Goal: Use online tool/utility: Utilize a website feature to perform a specific function

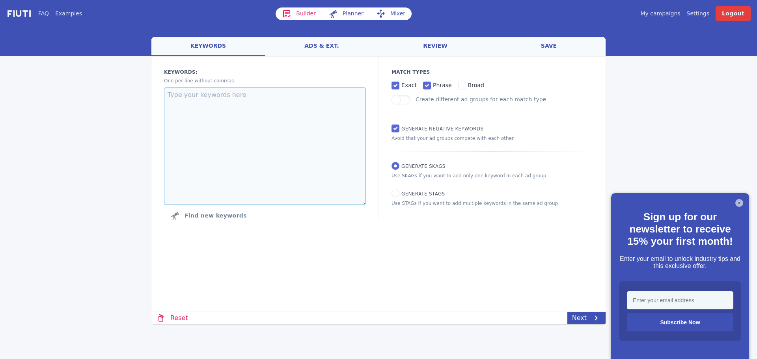
click at [184, 112] on textarea at bounding box center [265, 147] width 202 height 118
click at [224, 147] on textarea at bounding box center [265, 147] width 202 height 118
click at [413, 195] on span "Generate STAGs" at bounding box center [422, 194] width 43 height 6
click at [399, 195] on input "Generate STAGs" at bounding box center [396, 194] width 8 height 8
radio input "true"
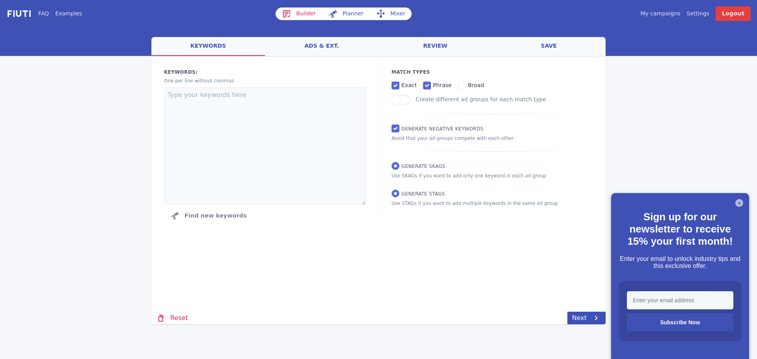
radio input "false"
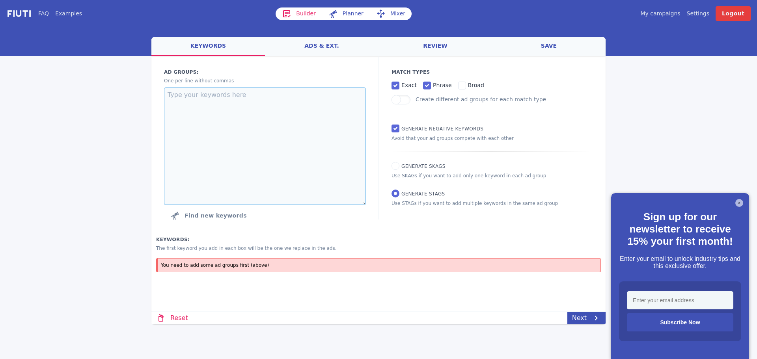
click at [263, 136] on textarea at bounding box center [265, 147] width 202 height 118
click at [193, 99] on textarea at bounding box center [265, 147] width 202 height 118
paste textarea "hotel sand in taufers unterkunft sand in [GEOGRAPHIC_DATA] rein in [GEOGRAPHIC_…"
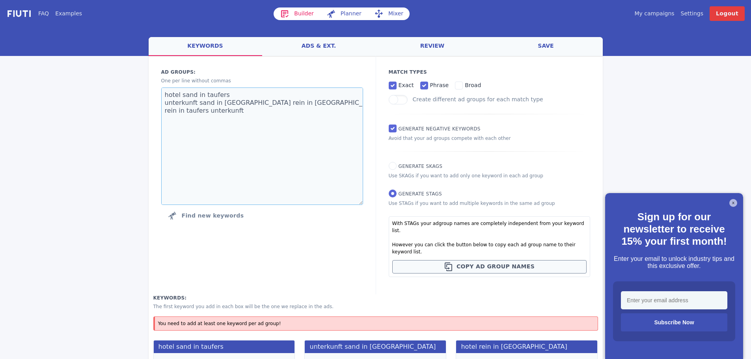
type textarea "hotel sand in taufers unterkunft sand in [GEOGRAPHIC_DATA] rein in [GEOGRAPHIC_…"
click at [418, 167] on span "Generate SKAGs" at bounding box center [421, 167] width 44 height 6
click at [397, 167] on input "Generate SKAGs" at bounding box center [393, 166] width 8 height 8
radio input "true"
radio input "false"
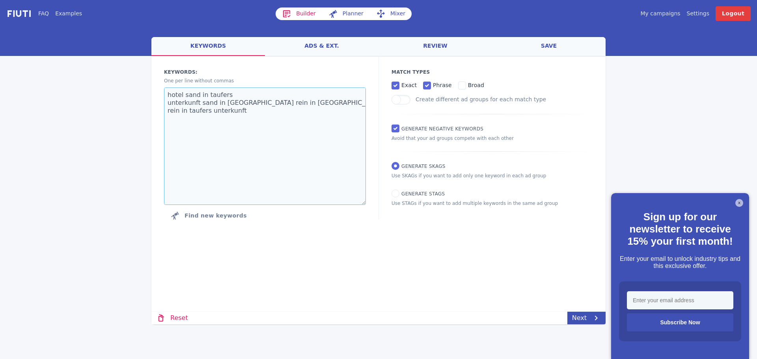
click at [248, 126] on textarea "hotel sand in taufers unterkunft sand in [GEOGRAPHIC_DATA] rein in [GEOGRAPHIC_…" at bounding box center [265, 147] width 202 height 118
drag, startPoint x: 250, startPoint y: 127, endPoint x: 154, endPoint y: 101, distance: 98.9
click at [154, 101] on div "Keywords: Ad groups: One per line without commas hotel sand in taufers unterkun…" at bounding box center [264, 146] width 227 height 180
click at [243, 130] on textarea "hotel sand in taufers unterkunft sand in [GEOGRAPHIC_DATA] rein in [GEOGRAPHIC_…" at bounding box center [265, 147] width 202 height 118
click at [244, 130] on textarea "hotel sand in taufers unterkunft sand in [GEOGRAPHIC_DATA] rein in [GEOGRAPHIC_…" at bounding box center [265, 147] width 202 height 118
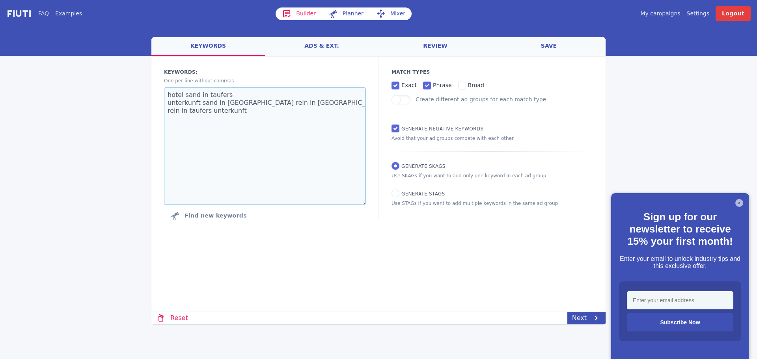
drag, startPoint x: 244, startPoint y: 130, endPoint x: 144, endPoint y: 105, distance: 103.2
click at [144, 105] on div "FAQ Examples Builder Planner Mixer My campaigns Price Settings Login Logout wel…" at bounding box center [378, 162] width 757 height 325
type textarea "hotel sand in taufers"
click at [396, 191] on input "Generate STAGs" at bounding box center [396, 194] width 8 height 8
radio input "true"
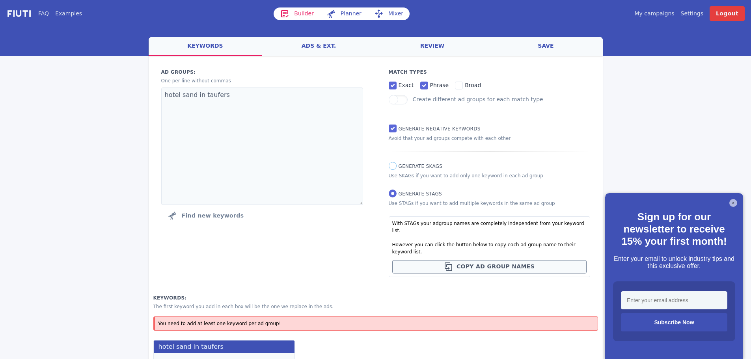
click at [394, 167] on input "Generate SKAGs" at bounding box center [393, 166] width 8 height 8
radio input "true"
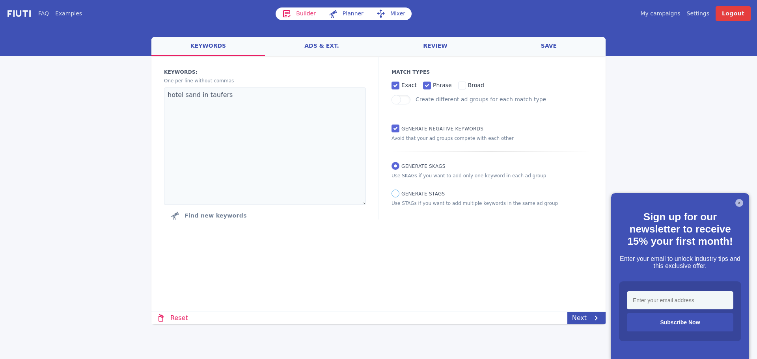
click at [396, 195] on input "Generate STAGs" at bounding box center [396, 194] width 8 height 8
radio input "true"
radio input "false"
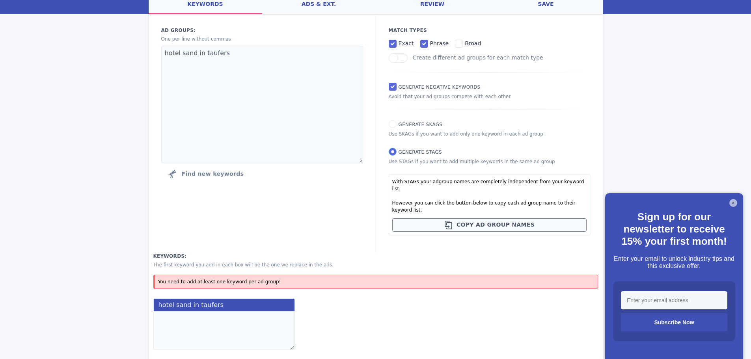
scroll to position [57, 0]
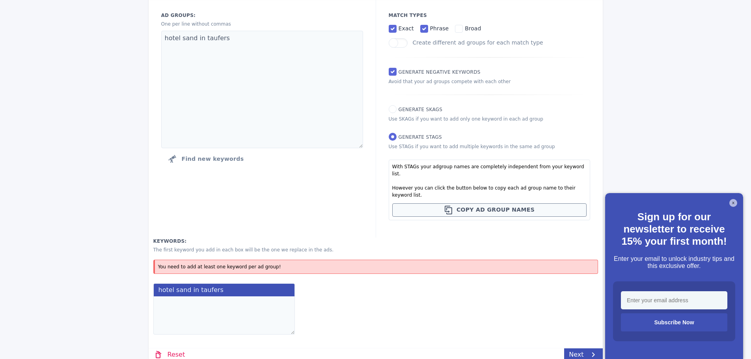
click at [206, 297] on textarea at bounding box center [224, 316] width 142 height 38
paste textarea "hotel sand in taufers unterkunft sand in [GEOGRAPHIC_DATA] rein in [GEOGRAPHIC_…"
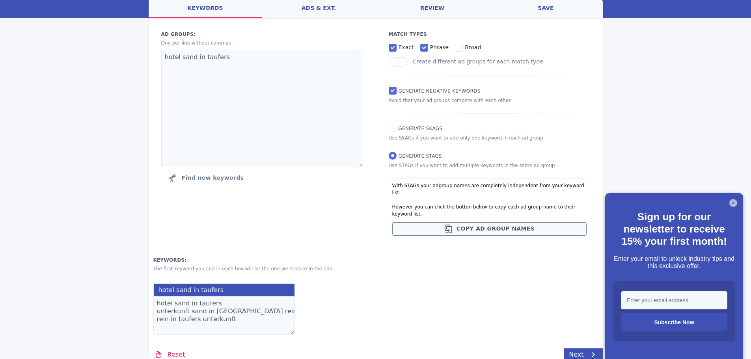
scroll to position [0, 0]
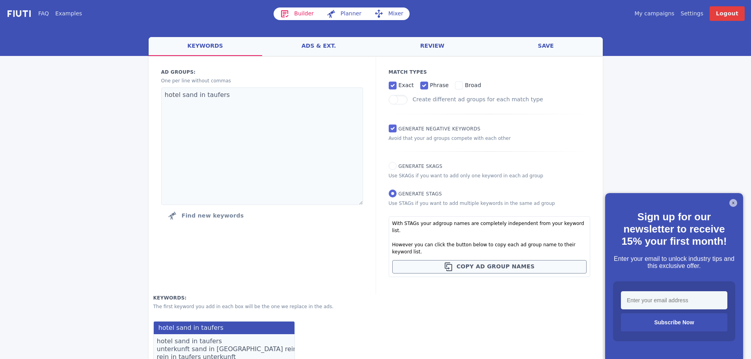
type textarea "hotel sand in taufers unterkunft sand in [GEOGRAPHIC_DATA] rein in [GEOGRAPHIC_…"
click at [182, 96] on textarea "hotel sand in taufers" at bounding box center [262, 147] width 202 height 118
click at [180, 96] on textarea "hotel sand in taufers" at bounding box center [262, 147] width 202 height 118
type textarea "hotel usand in taufers"
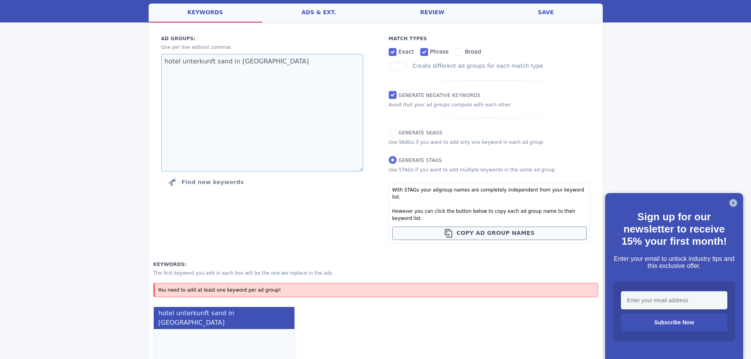
scroll to position [57, 0]
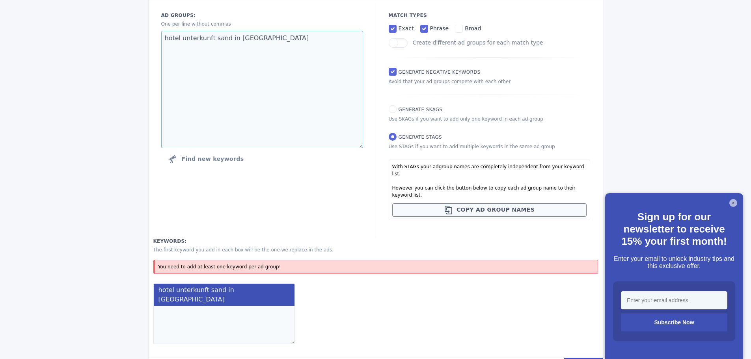
type textarea "hotel unterkunft sand in [GEOGRAPHIC_DATA]"
click at [212, 306] on textarea at bounding box center [224, 325] width 142 height 38
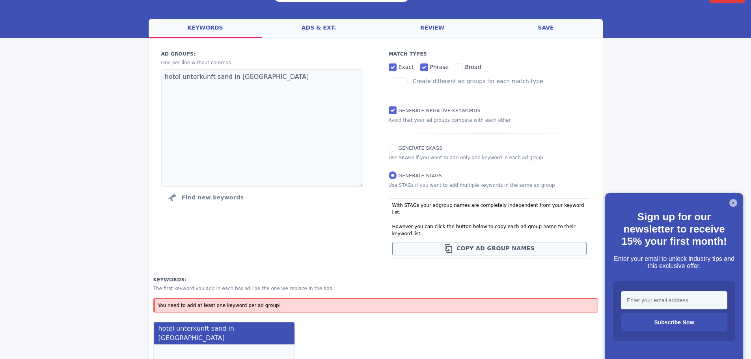
scroll to position [0, 0]
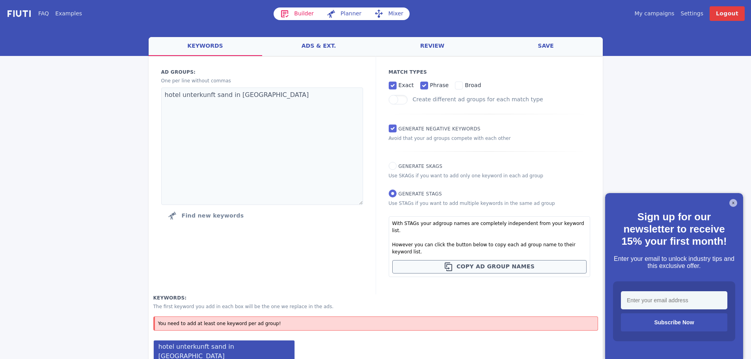
paste textarea "hotel sand in taufers unterkunft sand in [GEOGRAPHIC_DATA] rein in [GEOGRAPHIC_…"
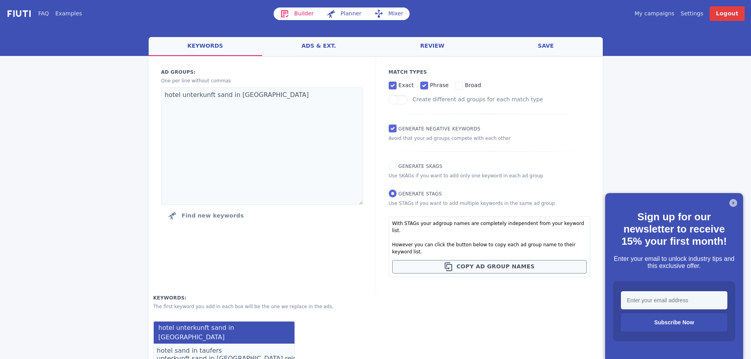
type textarea "hotel sand in taufers unterkunft sand in [GEOGRAPHIC_DATA] rein in [GEOGRAPHIC_…"
click at [268, 97] on textarea "hotel unterkunft sand in [GEOGRAPHIC_DATA]" at bounding box center [262, 147] width 202 height 118
type textarea "hotel unterkunft sand in taufers l"
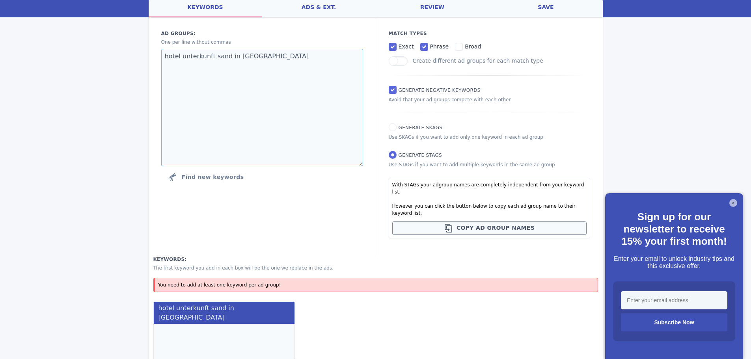
scroll to position [57, 0]
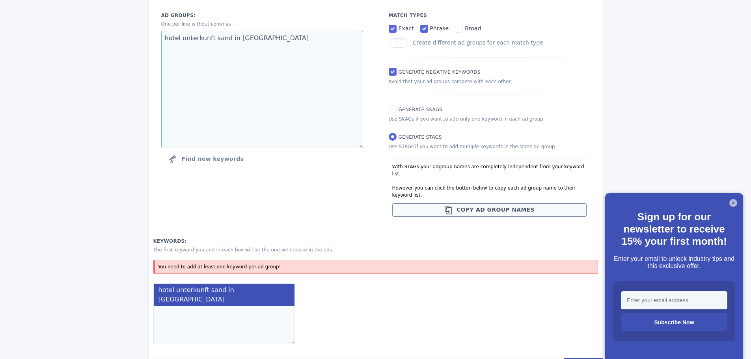
type textarea "hotel unterkunft sand in [GEOGRAPHIC_DATA]"
click at [179, 306] on textarea at bounding box center [224, 325] width 142 height 38
paste textarea "hotel sand in taufers unterkunft sand in [GEOGRAPHIC_DATA] rein in [GEOGRAPHIC_…"
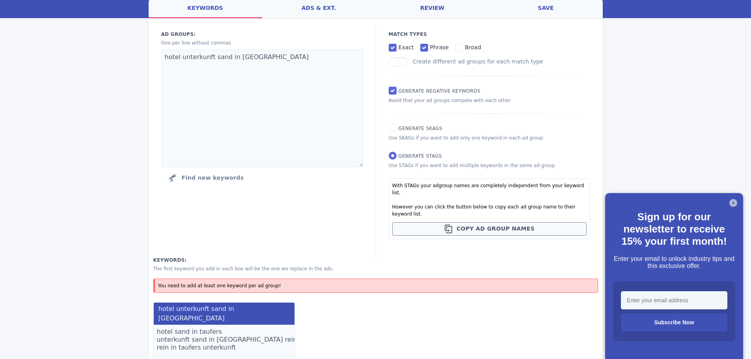
scroll to position [5, 0]
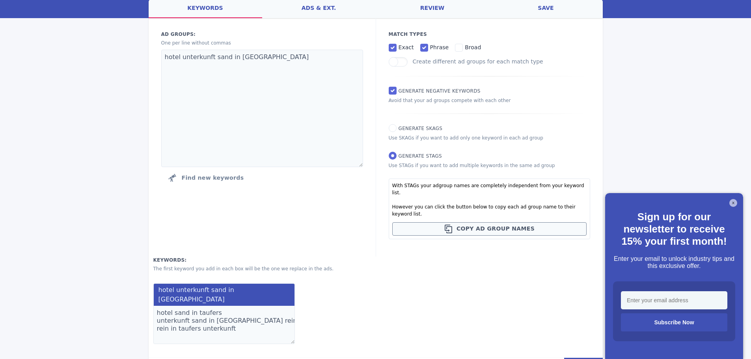
type textarea "hotel sand in taufers unterkunft sand in [GEOGRAPHIC_DATA] rein in [GEOGRAPHIC_…"
click at [581, 358] on link "Next" at bounding box center [583, 364] width 38 height 13
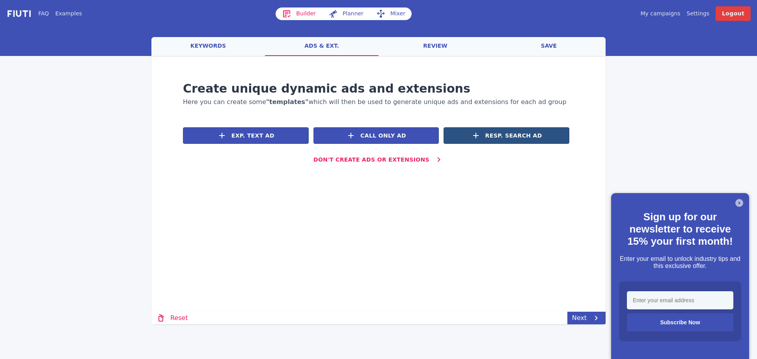
click at [530, 136] on span "Resp. Search Ad" at bounding box center [513, 136] width 57 height 8
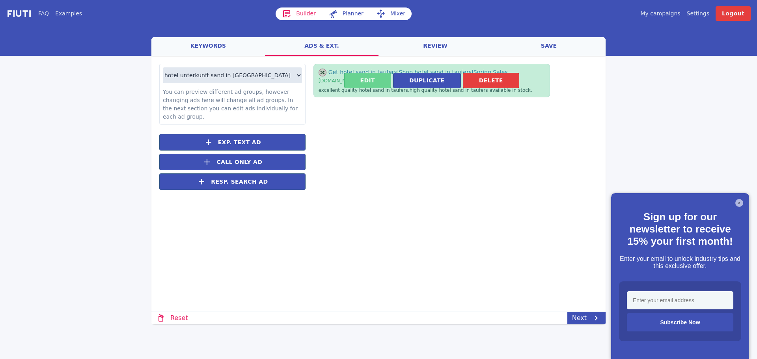
click at [376, 79] on button "Edit" at bounding box center [367, 80] width 47 height 15
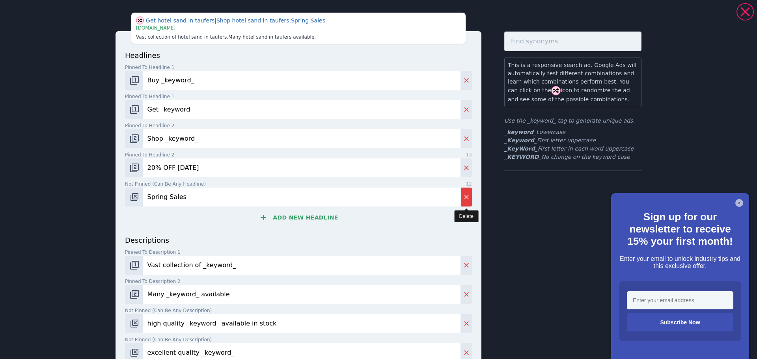
click at [465, 192] on button "Delete" at bounding box center [466, 197] width 11 height 19
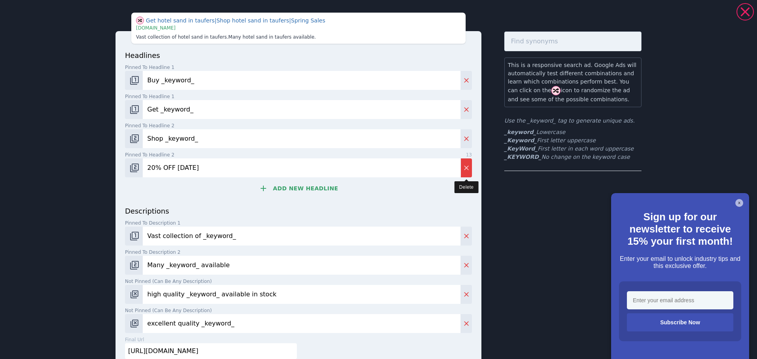
click at [461, 163] on button "Delete" at bounding box center [466, 168] width 11 height 19
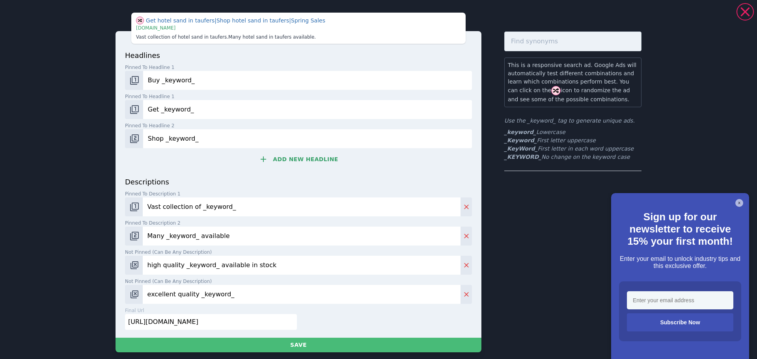
click at [186, 143] on input "Shop _keyword_" at bounding box center [307, 138] width 329 height 19
click at [181, 110] on input "Get _keyword_" at bounding box center [307, 109] width 329 height 19
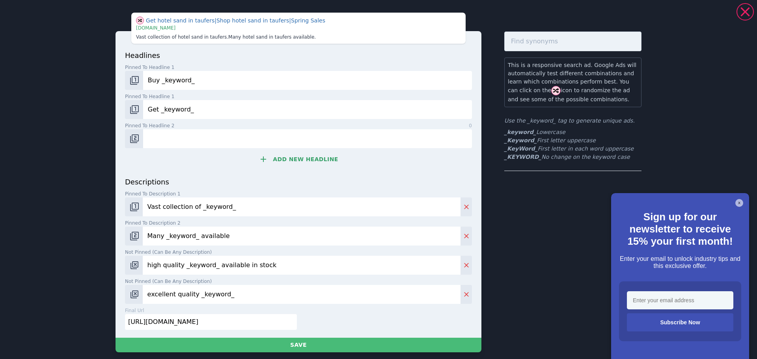
click at [181, 110] on input "Get _keyword_" at bounding box center [307, 109] width 329 height 19
click at [171, 63] on div "headlines Pinned to headline 1 13 Buy _keyword_ Pinned to headline 1 0 Pinned t…" at bounding box center [298, 113] width 347 height 127
click at [171, 82] on input "Buy _keyword_" at bounding box center [307, 80] width 329 height 19
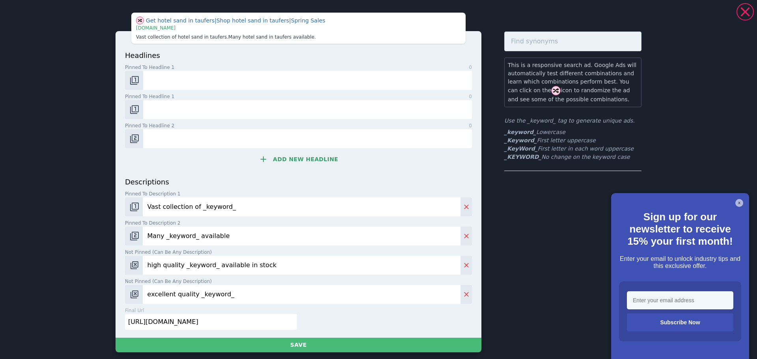
click at [169, 211] on input "Vast collection of _keyword_" at bounding box center [302, 207] width 318 height 19
click at [169, 209] on input "Vast collection of _keyword_" at bounding box center [302, 207] width 318 height 19
click at [169, 243] on input "Many _keyword_ available" at bounding box center [302, 236] width 318 height 19
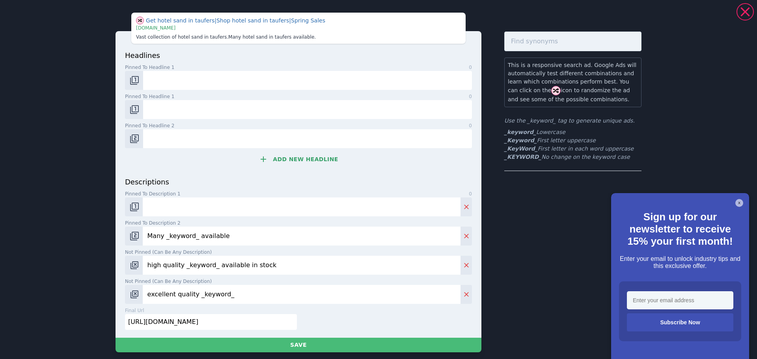
click at [169, 243] on input "Many _keyword_ available" at bounding box center [302, 236] width 318 height 19
click at [170, 264] on input "high quality _keyword_ available in stock" at bounding box center [302, 265] width 318 height 19
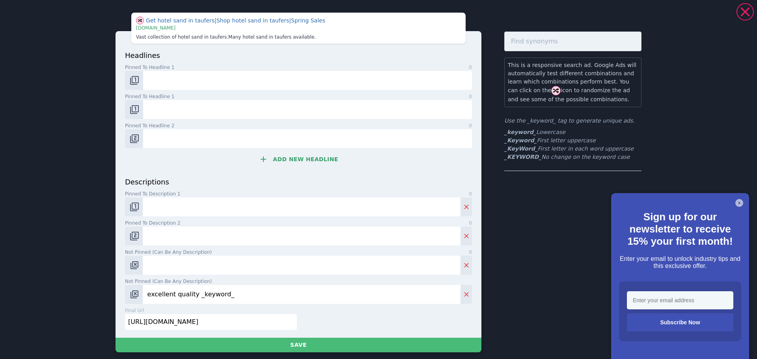
click at [175, 293] on input "excellent quality _keyword_" at bounding box center [302, 294] width 318 height 19
click at [175, 326] on input "[URL][DOMAIN_NAME]" at bounding box center [211, 322] width 172 height 16
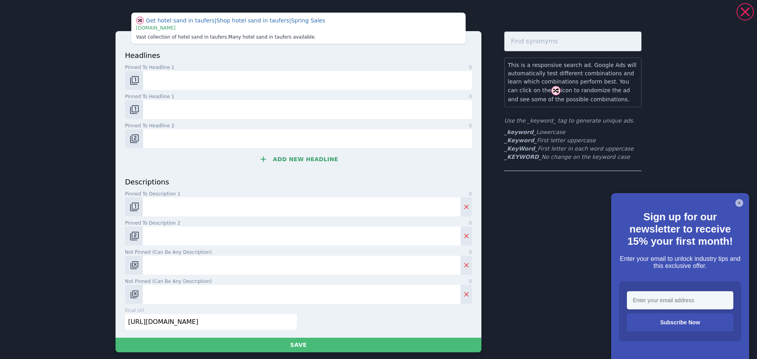
click at [175, 326] on input "[URL][DOMAIN_NAME]" at bounding box center [211, 322] width 172 height 16
click at [132, 81] on img "Change pinned position" at bounding box center [134, 80] width 9 height 9
click at [133, 80] on img "Change pinned position" at bounding box center [134, 80] width 9 height 9
click at [130, 111] on img "Change pinned position" at bounding box center [134, 109] width 9 height 9
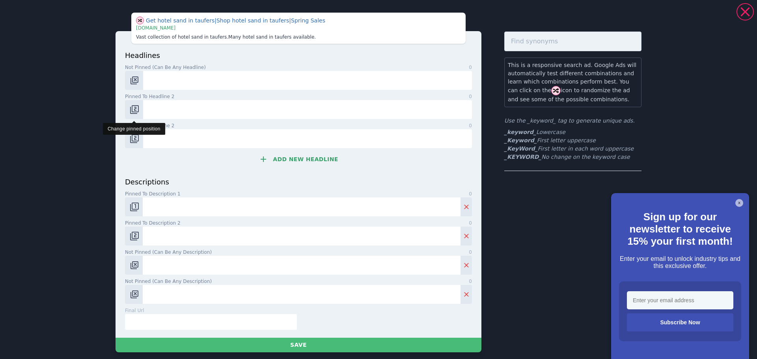
click at [130, 111] on img "Change pinned position" at bounding box center [134, 109] width 9 height 9
click at [133, 140] on img "Change pinned position" at bounding box center [134, 138] width 9 height 9
click at [132, 206] on img "Change pinned position" at bounding box center [134, 206] width 9 height 9
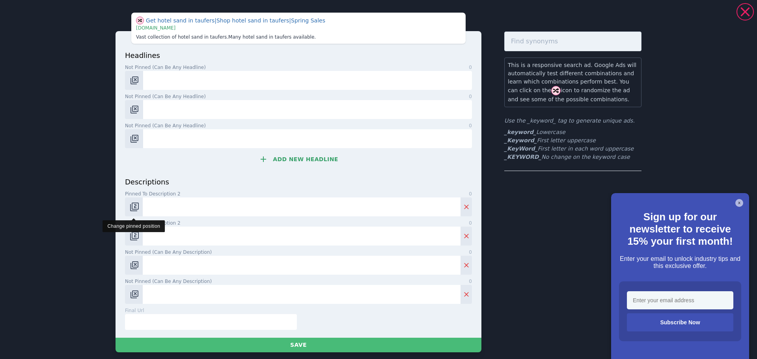
click at [132, 206] on img "Change pinned position" at bounding box center [134, 206] width 9 height 9
click at [132, 235] on img "Change pinned position" at bounding box center [134, 235] width 9 height 9
click at [135, 84] on img "Change pinned position" at bounding box center [134, 80] width 9 height 9
click at [132, 78] on img "Change pinned position" at bounding box center [134, 80] width 9 height 9
click at [132, 81] on img "Change pinned position" at bounding box center [134, 80] width 9 height 9
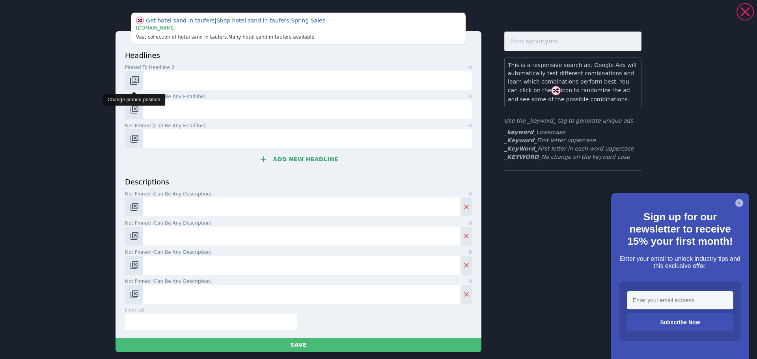
click at [132, 81] on img "Change pinned position" at bounding box center [134, 80] width 9 height 9
click at [169, 80] on input "Not pinned (Can be any headline) 0" at bounding box center [307, 80] width 329 height 19
paste input "Hotel Sand in [GEOGRAPHIC_DATA]"
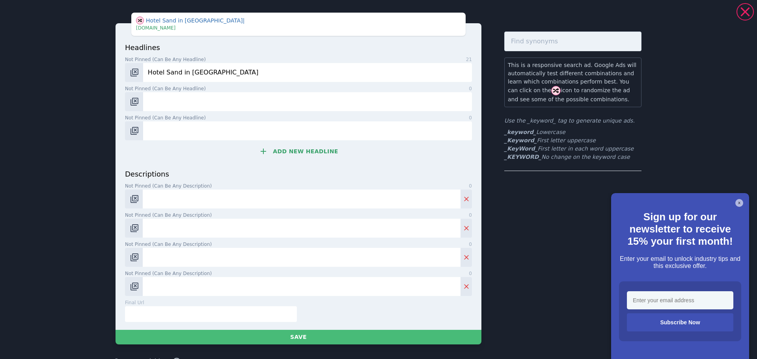
type input "Hotel Sand in [GEOGRAPHIC_DATA]"
click at [168, 96] on input "Not pinned (Can be any headline) 0" at bounding box center [307, 101] width 329 height 19
paste input "Unterkunft Sand in [GEOGRAPHIC_DATA]"
type input "Unterkunft Sand in [GEOGRAPHIC_DATA]"
click at [211, 205] on input "Not pinned (Can be any description) 0" at bounding box center [302, 199] width 318 height 19
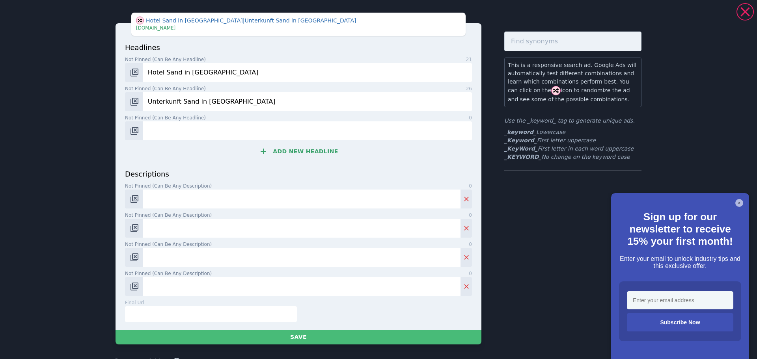
paste input "Im 3* Hotel Alpinum in [GEOGRAPHIC_DATA] in [GEOGRAPHIC_DATA] wird der Urlaub z…"
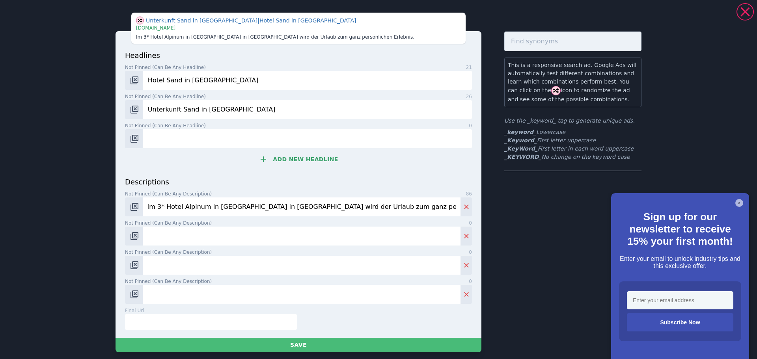
type input "Im 3* Hotel Alpinum in [GEOGRAPHIC_DATA] in [GEOGRAPHIC_DATA] wird der Urlaub z…"
click at [188, 236] on input "Not pinned (Can be any description) 0" at bounding box center [302, 236] width 318 height 19
paste input "Frühstück mit Genuss, danach direkt ins nächste Bergerlebnis starten."
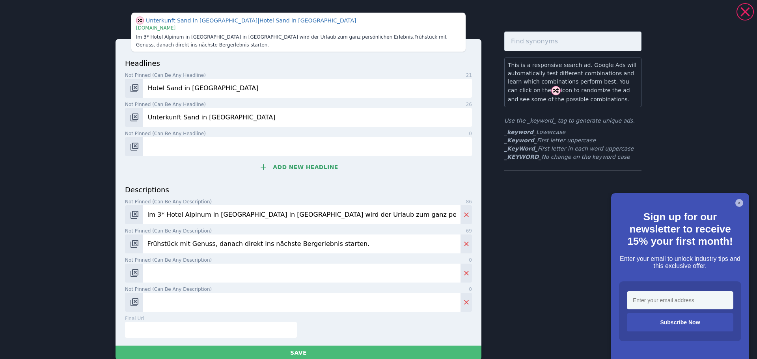
type input "Frühstück mit Genuss, danach direkt ins nächste Bergerlebnis starten."
click at [160, 332] on input "text" at bounding box center [211, 330] width 172 height 16
paste input "[URL][DOMAIN_NAME]"
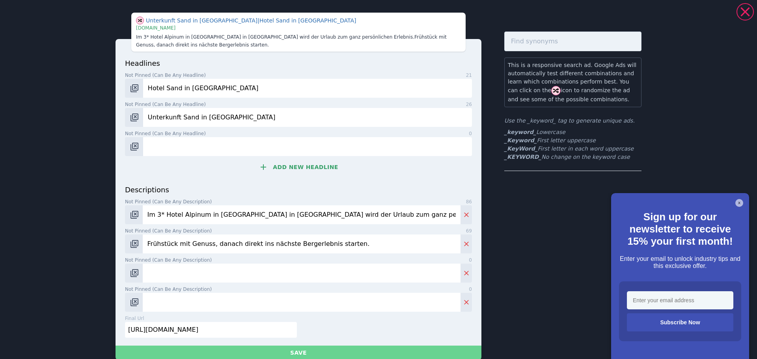
type input "[URL][DOMAIN_NAME]"
click at [291, 350] on button "Save" at bounding box center [299, 353] width 366 height 15
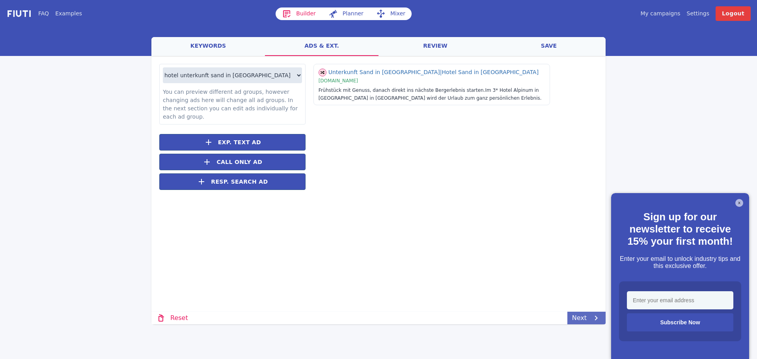
click at [591, 318] on link "Next" at bounding box center [586, 318] width 38 height 13
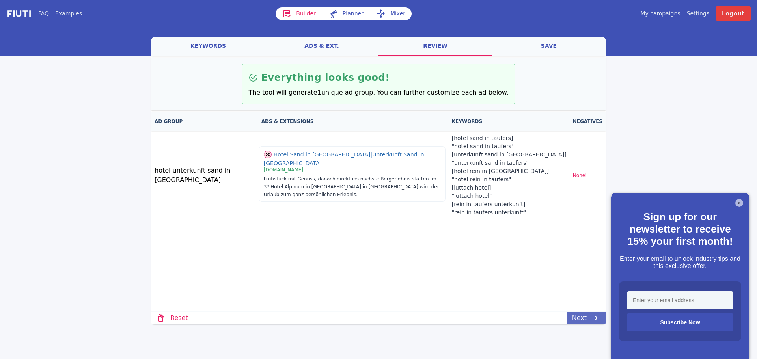
click at [580, 313] on link "Next" at bounding box center [586, 318] width 38 height 13
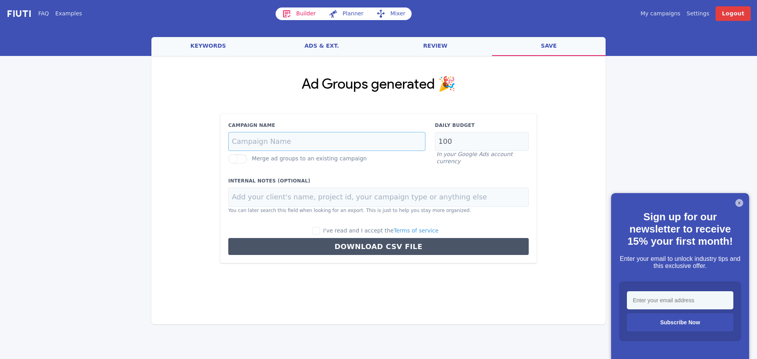
click at [295, 142] on input "Campaign Name" at bounding box center [326, 141] width 197 height 19
paste input "sand-in-taufers-dach-de"
type input "sand-in-taufers-dach-de"
drag, startPoint x: 454, startPoint y: 143, endPoint x: 422, endPoint y: 144, distance: 31.9
click at [422, 144] on div "Campaign Name sand-in-taufers-dach-de Merge ad groups to an existing campaign D…" at bounding box center [379, 143] width 310 height 43
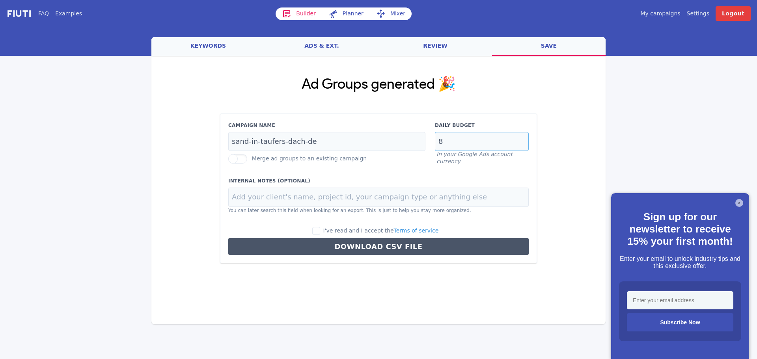
type input "8"
click at [266, 199] on input at bounding box center [378, 197] width 300 height 19
click at [262, 196] on input at bounding box center [378, 197] width 300 height 19
paste input "Residence [GEOGRAPHIC_DATA]"
type input "Residence [GEOGRAPHIC_DATA]"
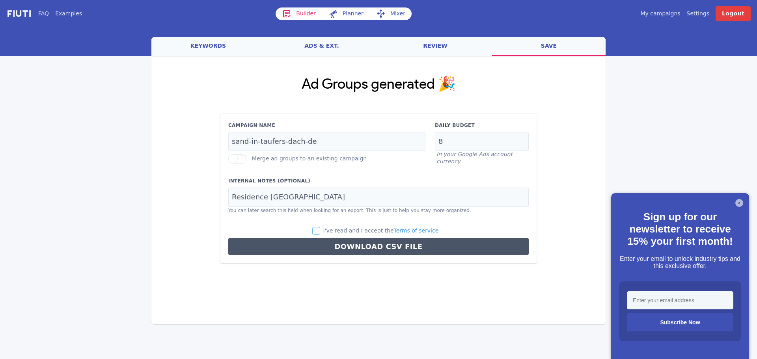
click at [320, 232] on input "I've read and I accept the Terms of service" at bounding box center [316, 231] width 8 height 8
checkbox input "true"
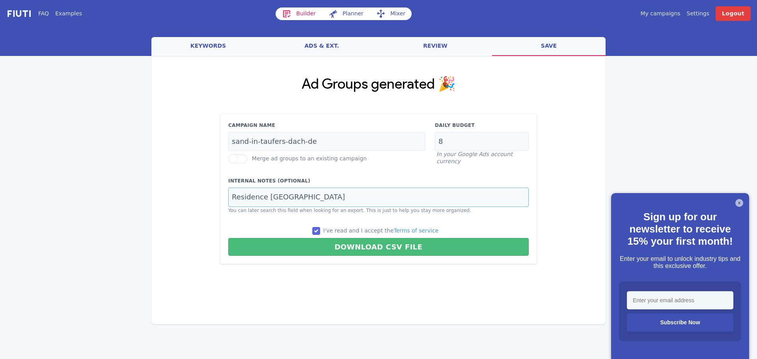
click at [346, 198] on input "Residence [GEOGRAPHIC_DATA]" at bounding box center [378, 197] width 300 height 19
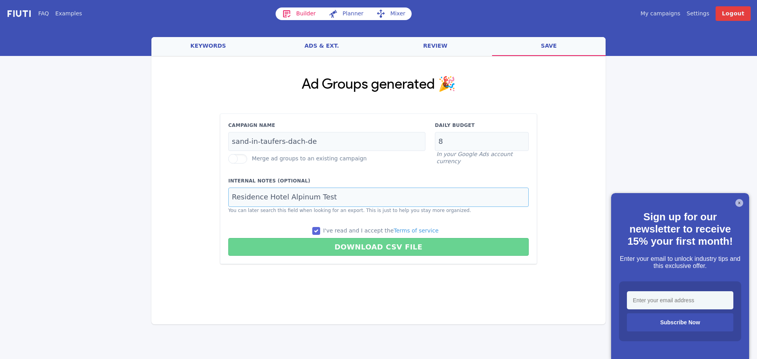
type input "Residence Hotel Alpinum Test"
click at [379, 244] on button "Download CSV File" at bounding box center [378, 247] width 300 height 18
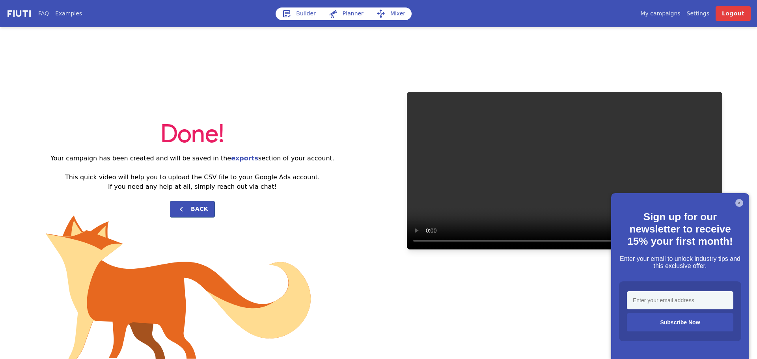
click at [303, 14] on link "Builder" at bounding box center [299, 13] width 47 height 13
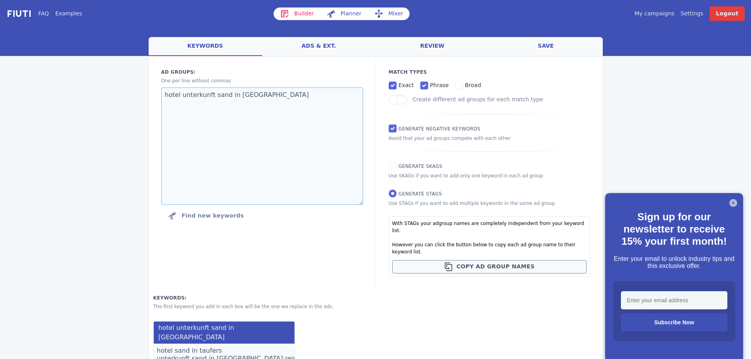
click at [225, 99] on textarea "hotel unterkunft sand in [GEOGRAPHIC_DATA]" at bounding box center [262, 147] width 202 height 118
click at [671, 15] on link "My campaigns" at bounding box center [654, 13] width 40 height 8
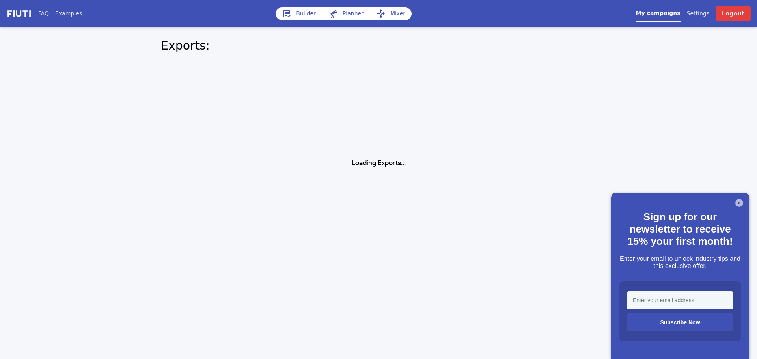
click at [738, 203] on button "X" at bounding box center [739, 203] width 8 height 8
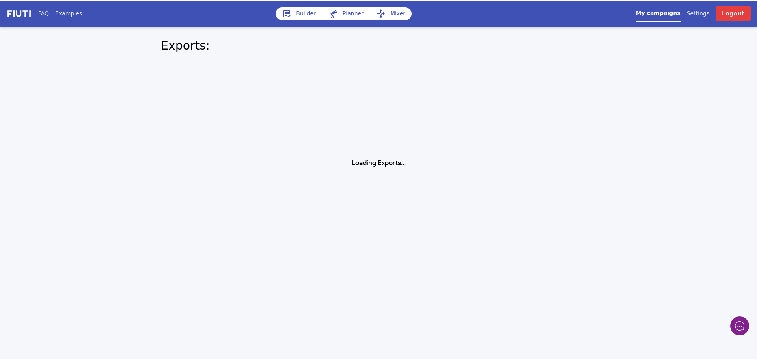
click at [679, 6] on div "My campaigns Price Settings Login Logout" at bounding box center [631, 13] width 237 height 15
click at [667, 15] on link "My campaigns" at bounding box center [658, 15] width 45 height 13
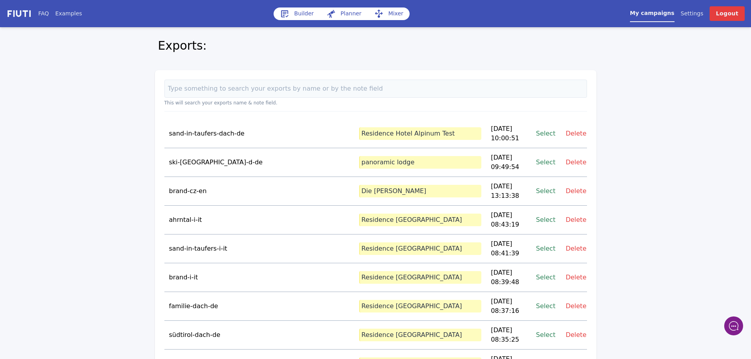
click at [395, 130] on p "Residence Hotel Alpinum Test" at bounding box center [420, 133] width 122 height 13
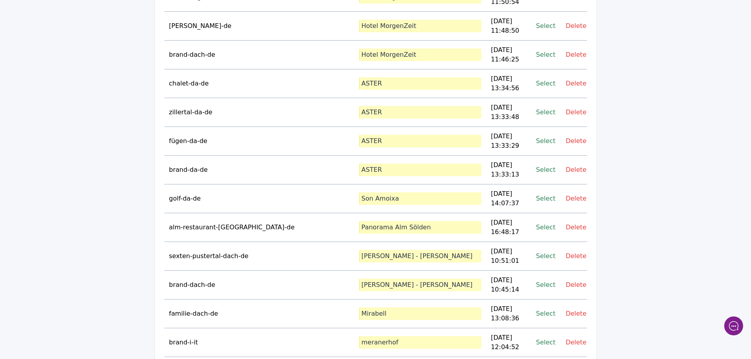
scroll to position [2891, 0]
